Goal: Information Seeking & Learning: Find contact information

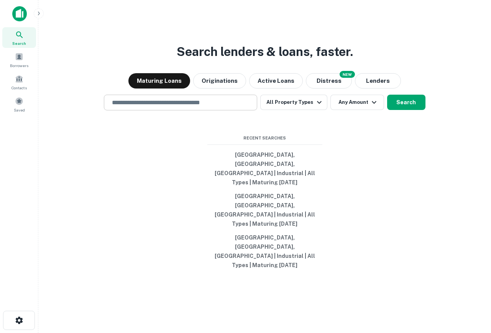
drag, startPoint x: 0, startPoint y: 0, endPoint x: 167, endPoint y: 127, distance: 209.8
click at [167, 107] on input "text" at bounding box center [180, 102] width 147 height 9
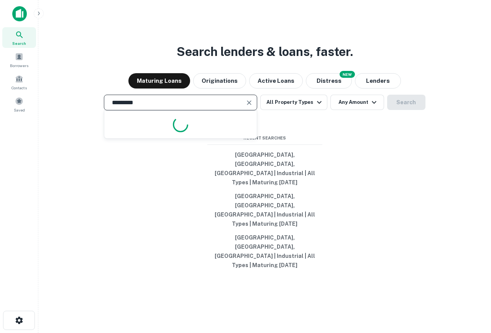
type input "**********"
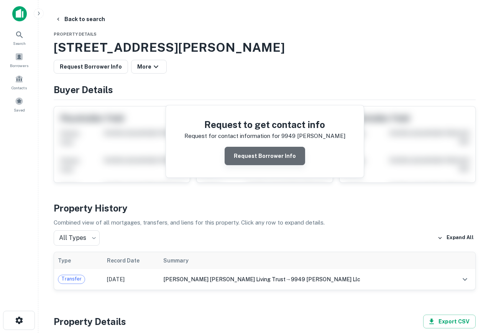
click at [282, 160] on button "Request Borrower Info" at bounding box center [265, 156] width 81 height 18
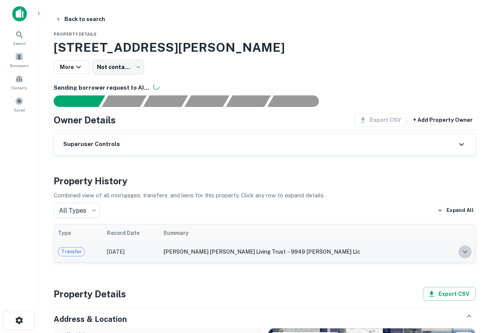
click at [463, 251] on icon "expand row" at bounding box center [465, 251] width 9 height 9
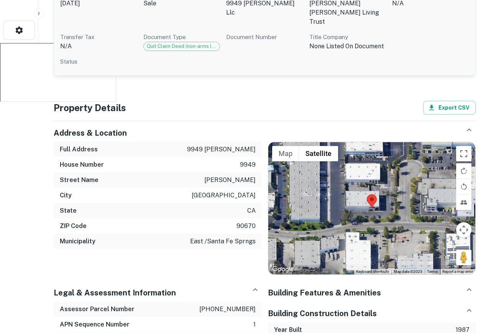
scroll to position [292, 0]
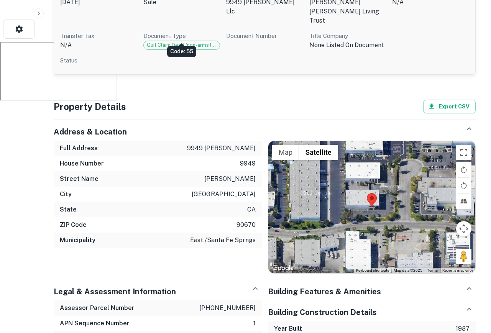
click at [180, 41] on div "Quit Claim Deed (non-arms length)" at bounding box center [181, 45] width 77 height 9
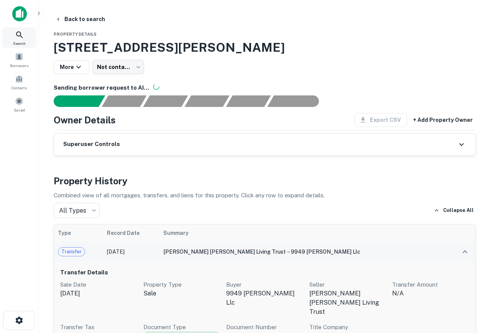
click at [20, 34] on icon at bounding box center [19, 34] width 9 height 9
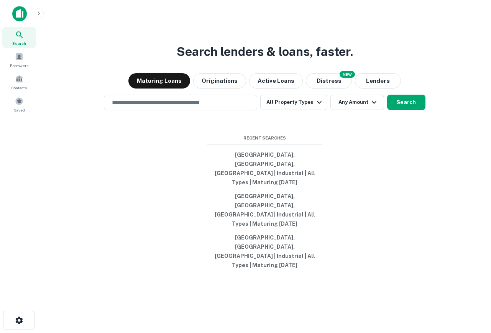
click at [344, 78] on div "NEW" at bounding box center [347, 74] width 15 height 7
click at [320, 89] on button "Distress" at bounding box center [329, 80] width 46 height 15
click at [154, 89] on button "Maturing Loans" at bounding box center [160, 80] width 62 height 15
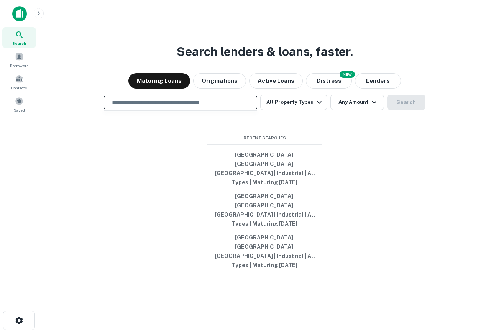
click at [199, 107] on input "text" at bounding box center [180, 102] width 147 height 9
type input "**********"
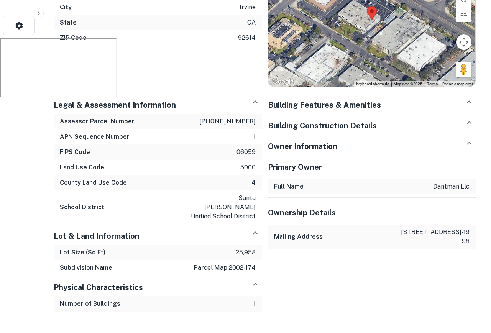
scroll to position [298, 0]
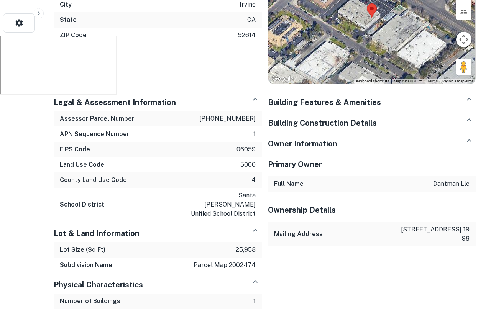
click at [355, 108] on div "Building Features & Amenities" at bounding box center [372, 101] width 208 height 21
click at [381, 100] on div "Building Features & Amenities" at bounding box center [372, 100] width 208 height 18
click at [478, 97] on div "Back to search Property Details 1691 Kettering, Irvine, CA, 92614 Request Borro…" at bounding box center [265, 31] width 441 height 632
click at [473, 98] on icon "button" at bounding box center [469, 99] width 9 height 9
click at [461, 115] on div "Building Construction Details" at bounding box center [372, 120] width 208 height 18
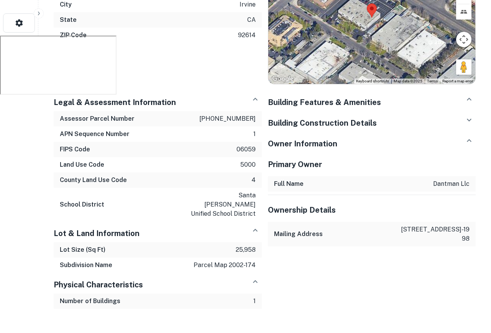
click at [460, 133] on div "Owner Information" at bounding box center [372, 141] width 208 height 18
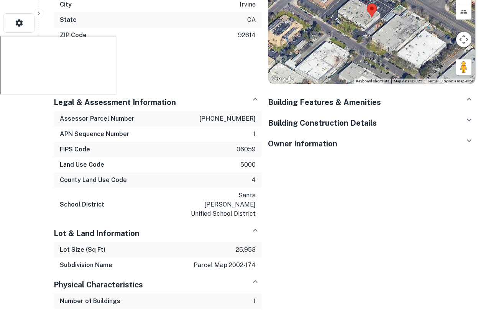
click at [455, 143] on div "Owner Information" at bounding box center [372, 141] width 208 height 18
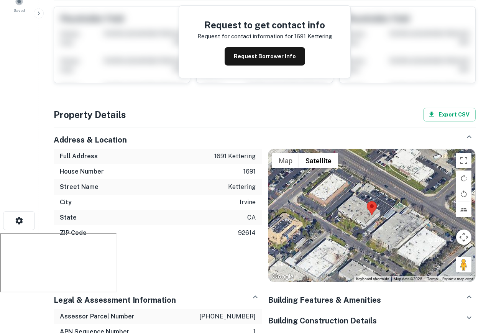
scroll to position [0, 0]
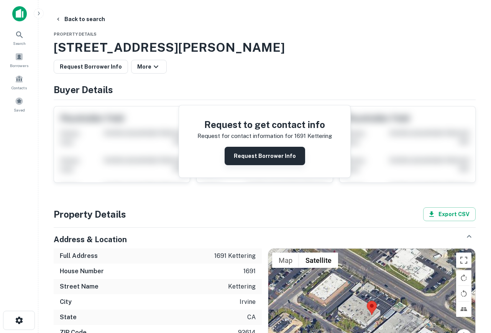
click at [266, 153] on button "Request Borrower Info" at bounding box center [265, 156] width 81 height 18
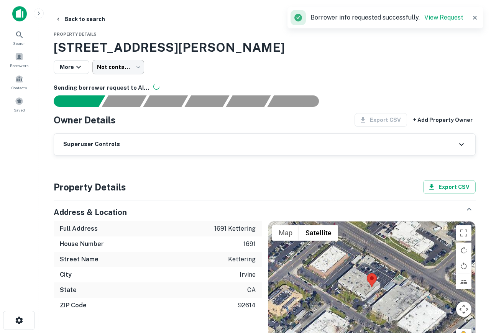
click at [117, 63] on body "Search Borrowers Contacts Saved Back to search Property Details 1691 Kettering,…" at bounding box center [245, 166] width 491 height 333
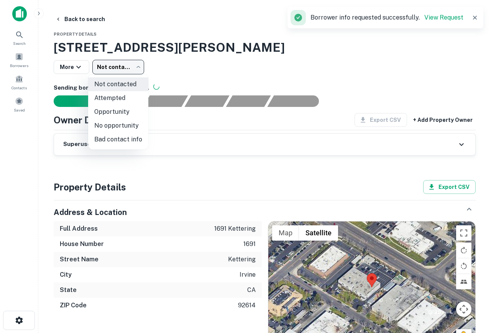
click at [226, 59] on div at bounding box center [245, 166] width 491 height 333
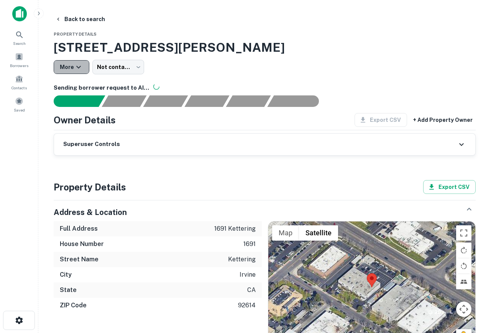
click at [63, 65] on button "More" at bounding box center [72, 67] width 36 height 14
click at [242, 64] on div at bounding box center [245, 166] width 491 height 333
click at [21, 75] on span at bounding box center [19, 79] width 8 height 8
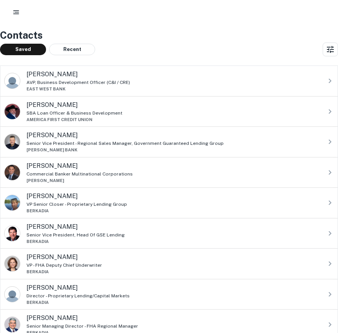
click at [17, 10] on icon "button" at bounding box center [16, 12] width 8 height 8
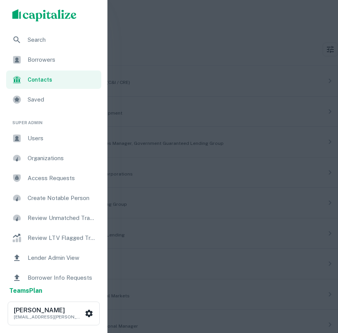
click at [30, 20] on img "scrollable content" at bounding box center [44, 15] width 64 height 12
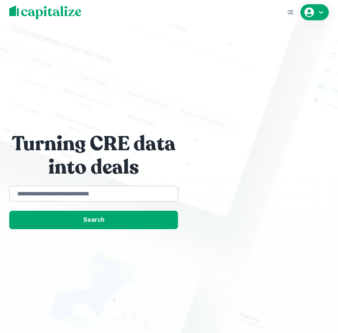
click at [120, 188] on div "​" at bounding box center [93, 194] width 169 height 16
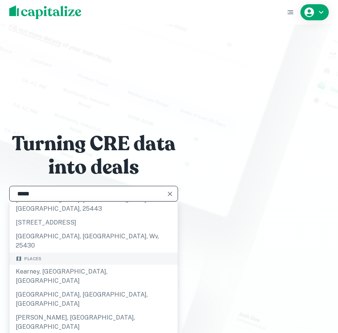
scroll to position [51, 0]
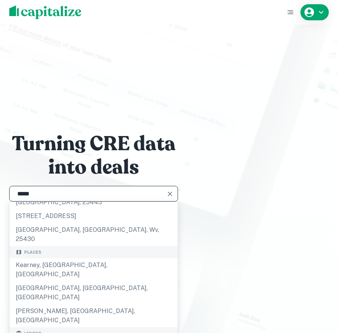
type input "*****"
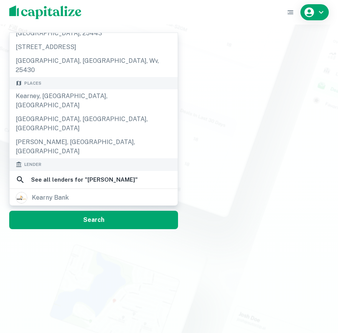
click at [59, 317] on div "Turning CRE data into deals ***** ​ Records 856 kearneysville pike, kearneysvil…" at bounding box center [169, 166] width 338 height 333
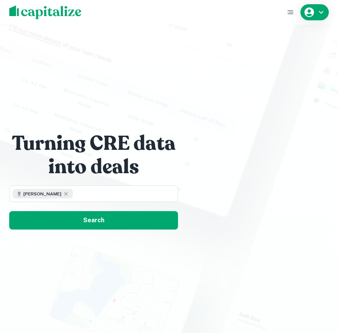
click at [117, 234] on div "Turning CRE data into deals kearn ​ Search" at bounding box center [169, 166] width 338 height 333
click at [63, 195] on icon at bounding box center [66, 194] width 6 height 6
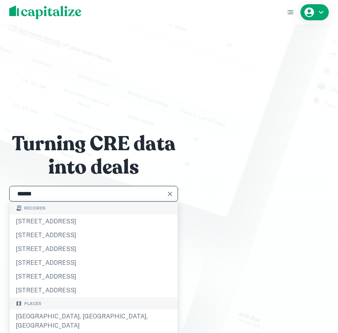
type input "**********"
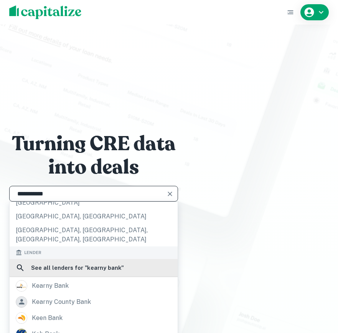
scroll to position [132, 0]
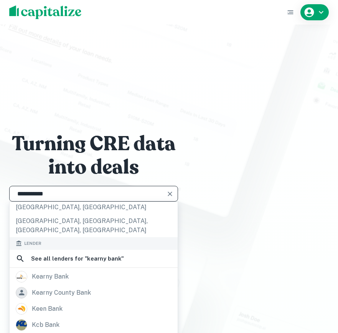
click at [82, 258] on div "**********" at bounding box center [169, 166] width 338 height 333
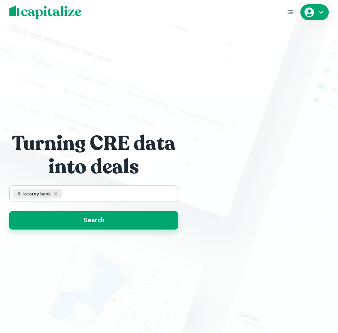
click at [110, 215] on button "Search" at bounding box center [93, 220] width 169 height 18
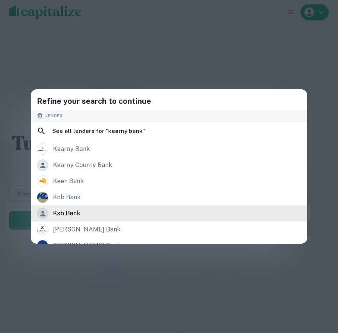
scroll to position [139, 0]
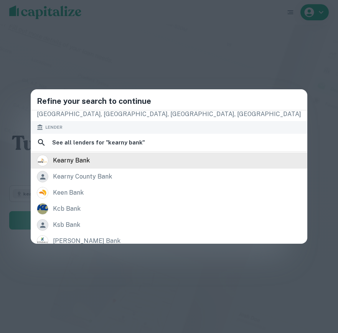
click at [90, 157] on div "kearny bank" at bounding box center [71, 161] width 37 height 12
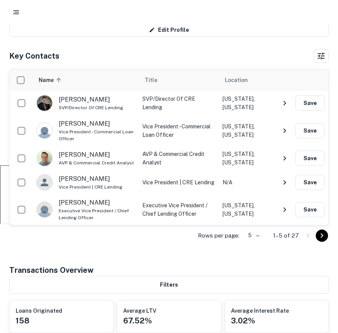
scroll to position [175, 0]
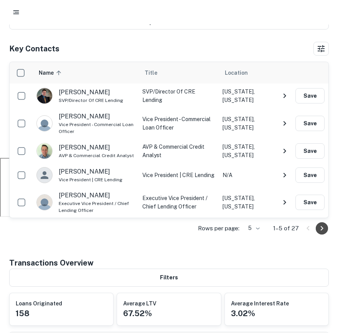
click at [325, 226] on icon "Go to next page" at bounding box center [321, 228] width 9 height 9
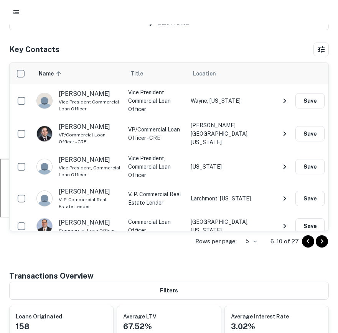
scroll to position [189, 0]
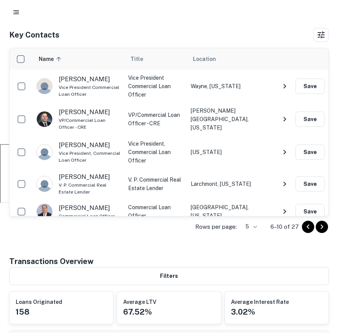
click at [289, 115] on icon "NavigateNextIcon" at bounding box center [284, 119] width 9 height 9
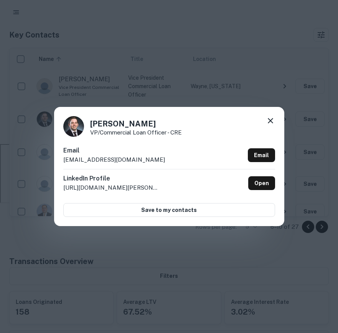
click at [272, 29] on div "Ryan Newberry VP/Commercial Loan Officer - CRE Email rnewberry@kearnybank.com E…" at bounding box center [169, 166] width 338 height 333
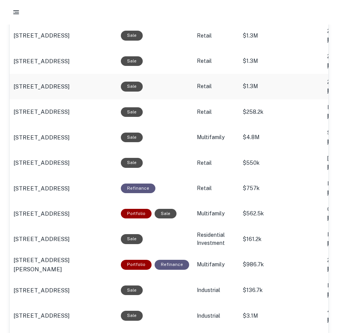
scroll to position [0, 0]
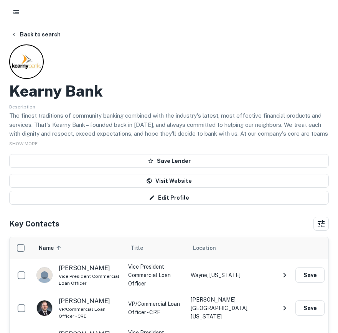
click at [23, 16] on div at bounding box center [169, 12] width 320 height 14
click at [17, 12] on rect "button" at bounding box center [17, 12] width 5 height 1
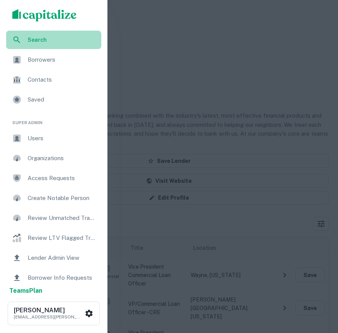
click at [27, 38] on div "Search" at bounding box center [53, 40] width 95 height 18
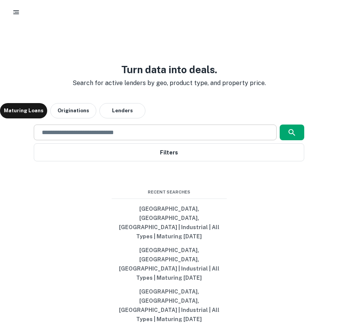
click at [129, 140] on div "​" at bounding box center [155, 133] width 243 height 16
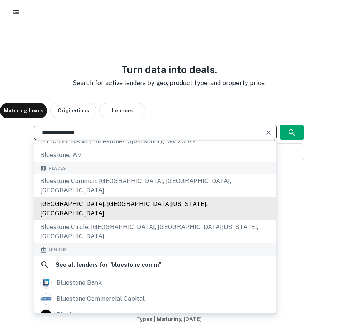
scroll to position [68, 0]
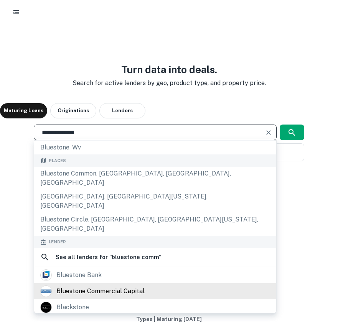
type input "**********"
click at [92, 290] on div "bluestone commercial capital" at bounding box center [100, 292] width 88 height 12
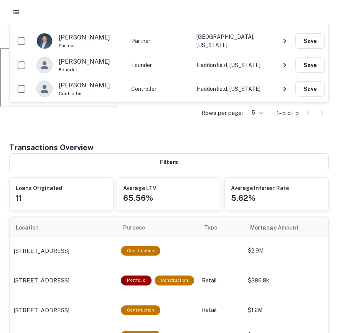
scroll to position [277, 0]
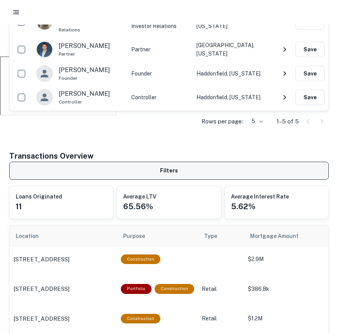
click at [177, 172] on button "Filters" at bounding box center [169, 171] width 320 height 18
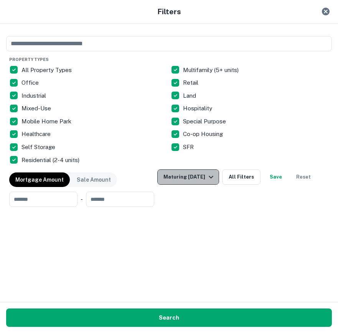
click at [192, 174] on div "Maturing [DATE]" at bounding box center [189, 177] width 52 height 9
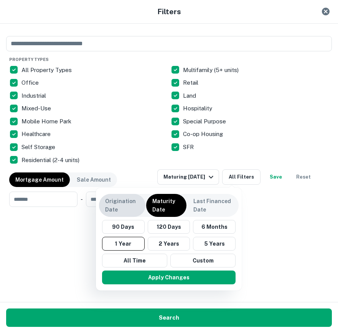
click at [135, 208] on p "Origination Date" at bounding box center [122, 205] width 34 height 17
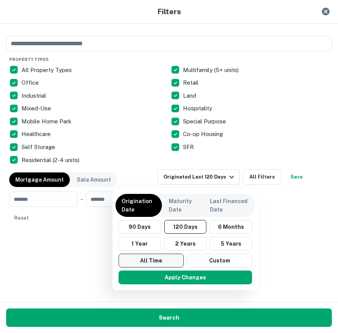
click at [153, 261] on button "All Time" at bounding box center [151, 261] width 65 height 14
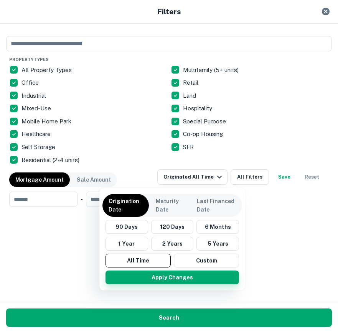
click at [170, 276] on button "Apply Changes" at bounding box center [173, 278] width 134 height 14
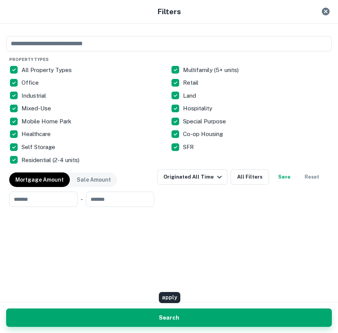
click at [178, 318] on button "Search" at bounding box center [169, 318] width 326 height 18
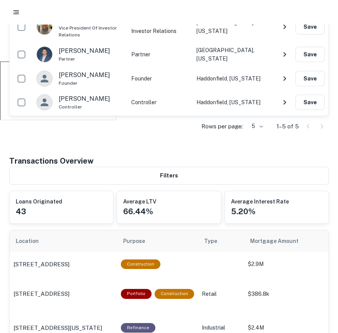
scroll to position [138, 0]
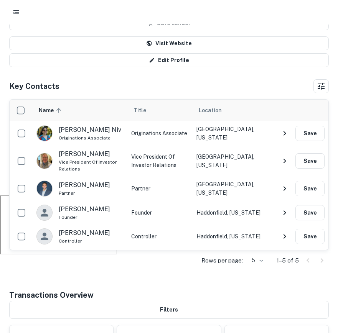
click at [13, 12] on icon "button" at bounding box center [16, 12] width 8 height 8
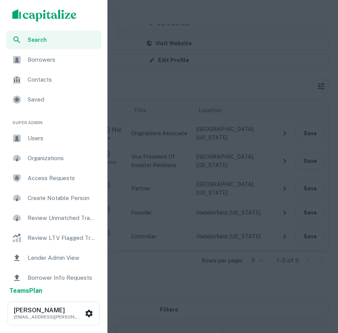
click at [45, 41] on span "Search" at bounding box center [62, 40] width 69 height 8
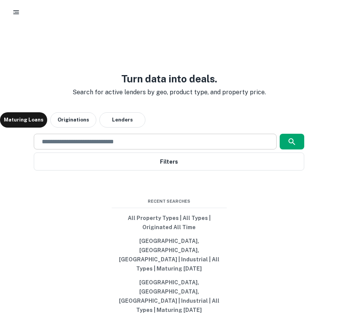
click at [134, 146] on input "text" at bounding box center [155, 141] width 236 height 9
type input "*"
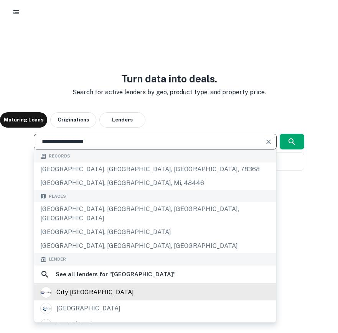
scroll to position [114, 0]
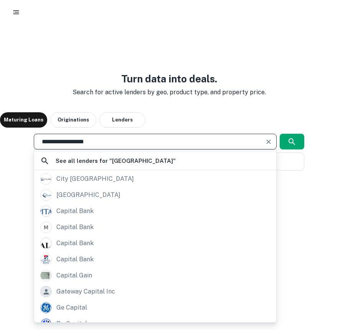
type input "**********"
